Goal: Entertainment & Leisure: Consume media (video, audio)

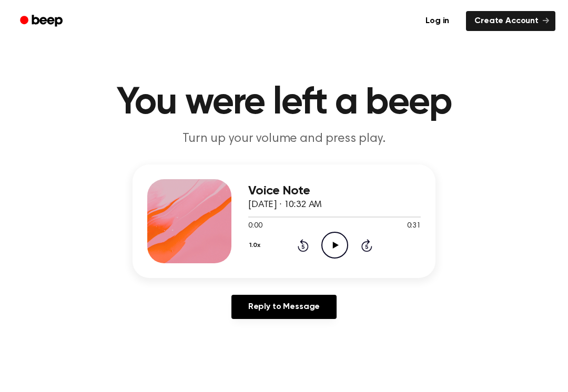
click at [338, 243] on icon "Play Audio" at bounding box center [334, 245] width 27 height 27
click at [337, 243] on icon "Pause Audio" at bounding box center [334, 245] width 27 height 27
click at [327, 234] on circle at bounding box center [335, 245] width 26 height 26
click at [333, 241] on icon "Pause Audio" at bounding box center [334, 245] width 27 height 27
click at [335, 249] on icon "Play Audio" at bounding box center [334, 245] width 27 height 27
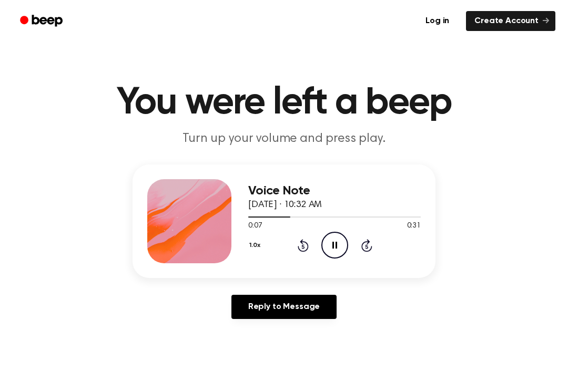
click at [329, 241] on icon "Pause Audio" at bounding box center [334, 245] width 27 height 27
click at [337, 243] on icon "Play Audio" at bounding box center [334, 245] width 27 height 27
click at [329, 245] on icon "Pause Audio" at bounding box center [334, 245] width 27 height 27
click at [322, 246] on circle at bounding box center [335, 245] width 26 height 26
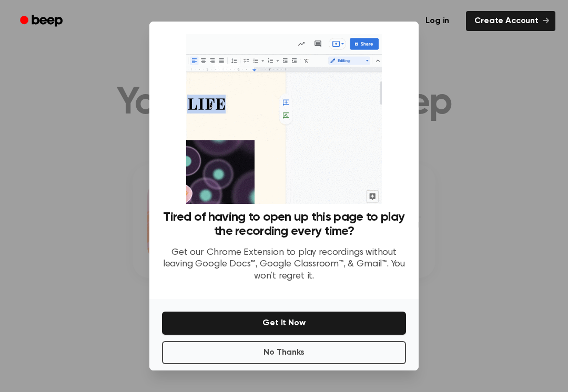
click at [453, 292] on div at bounding box center [284, 196] width 568 height 392
click at [456, 292] on div at bounding box center [284, 196] width 568 height 392
click at [378, 362] on button "No Thanks" at bounding box center [284, 352] width 244 height 23
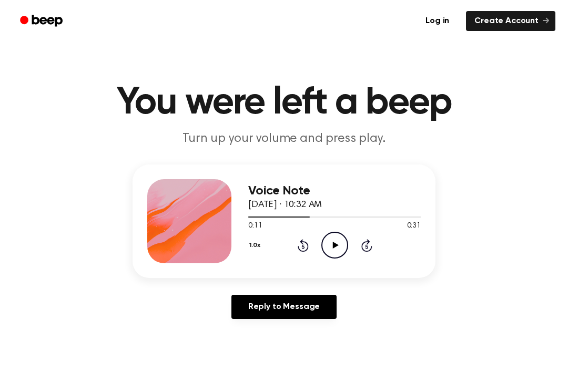
click at [336, 249] on icon "Play Audio" at bounding box center [334, 245] width 27 height 27
click at [362, 245] on icon at bounding box center [366, 245] width 11 height 13
click at [290, 249] on div "1.0x Rewind 5 seconds Pause Audio Skip 5 seconds" at bounding box center [334, 245] width 172 height 27
click at [298, 250] on icon "Rewind 5 seconds" at bounding box center [303, 246] width 12 height 14
click at [298, 245] on icon "Rewind 5 seconds" at bounding box center [303, 246] width 12 height 14
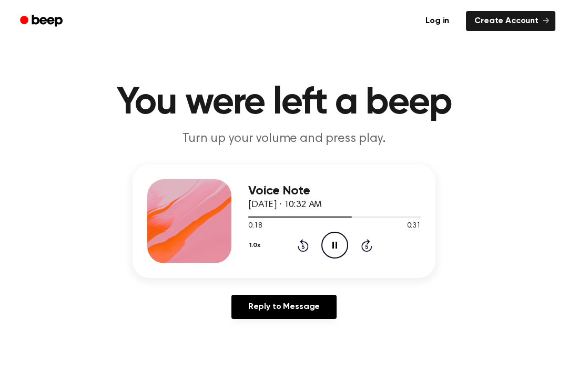
click at [328, 246] on icon "Pause Audio" at bounding box center [334, 245] width 27 height 27
click at [332, 244] on icon "Play Audio" at bounding box center [334, 245] width 27 height 27
click at [334, 247] on icon "Pause Audio" at bounding box center [334, 245] width 27 height 27
click at [290, 243] on div "1.0x Rewind 5 seconds Play Audio Skip 5 seconds" at bounding box center [334, 245] width 172 height 27
click at [291, 245] on div "1.0x Rewind 5 seconds Play Audio Skip 5 seconds" at bounding box center [334, 245] width 172 height 27
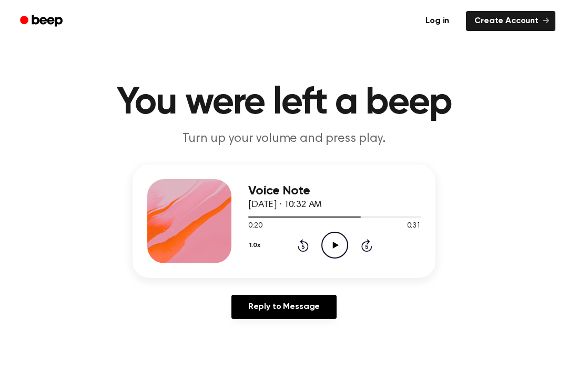
click at [290, 245] on div "1.0x Rewind 5 seconds Play Audio Skip 5 seconds" at bounding box center [334, 245] width 172 height 27
click at [303, 248] on icon "Rewind 5 seconds" at bounding box center [303, 246] width 12 height 14
click at [304, 243] on icon "Rewind 5 seconds" at bounding box center [303, 246] width 12 height 14
click at [327, 246] on icon "Play Audio" at bounding box center [334, 245] width 27 height 27
click at [335, 246] on icon "Pause Audio" at bounding box center [334, 245] width 27 height 27
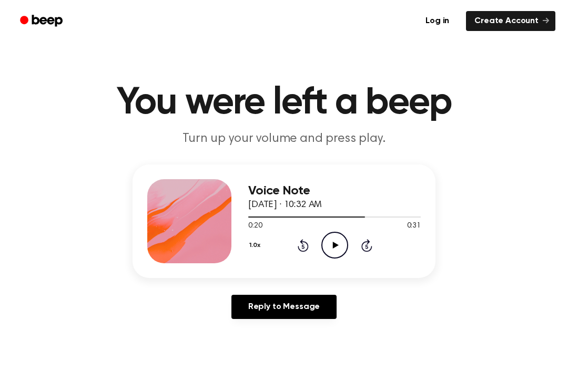
click at [298, 251] on icon "Rewind 5 seconds" at bounding box center [303, 246] width 12 height 14
click at [297, 247] on icon "Rewind 5 seconds" at bounding box center [303, 246] width 12 height 14
click at [330, 246] on icon "Play Audio" at bounding box center [334, 245] width 27 height 27
click at [364, 246] on icon "Skip 5 seconds" at bounding box center [367, 246] width 12 height 14
click at [332, 242] on icon at bounding box center [334, 245] width 5 height 7
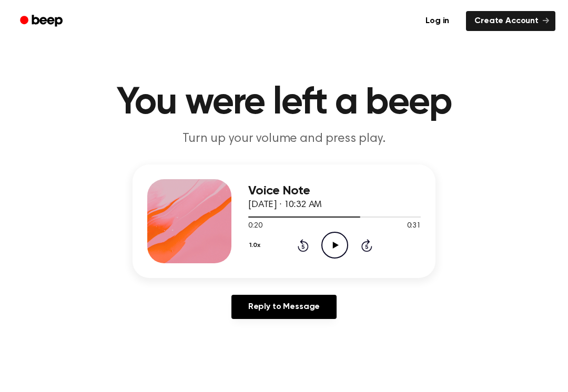
click at [329, 242] on icon "Play Audio" at bounding box center [334, 245] width 27 height 27
click at [328, 243] on icon "Pause Audio" at bounding box center [334, 245] width 27 height 27
click at [324, 252] on circle at bounding box center [335, 245] width 26 height 26
click at [300, 248] on icon "Rewind 5 seconds" at bounding box center [303, 246] width 12 height 14
click at [326, 245] on icon "Pause Audio" at bounding box center [334, 245] width 27 height 27
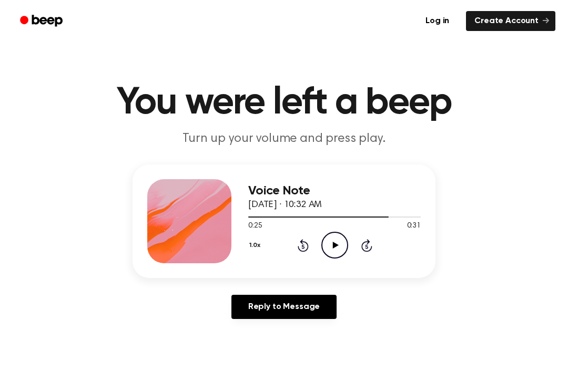
click at [334, 247] on icon at bounding box center [335, 245] width 6 height 7
click at [297, 243] on icon "Rewind 5 seconds" at bounding box center [303, 246] width 12 height 14
click at [298, 247] on icon at bounding box center [303, 245] width 11 height 13
click at [299, 244] on icon "Rewind 5 seconds" at bounding box center [303, 246] width 12 height 14
click at [298, 244] on icon "Rewind 5 seconds" at bounding box center [303, 246] width 12 height 14
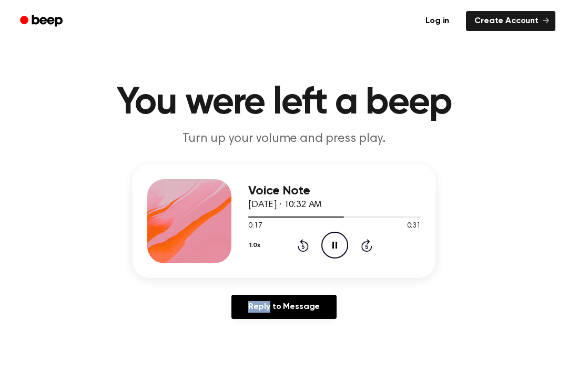
click at [366, 324] on div "Reply to Message" at bounding box center [283, 311] width 303 height 33
click at [329, 244] on icon "Pause Audio" at bounding box center [334, 245] width 27 height 27
